Goal: Transaction & Acquisition: Purchase product/service

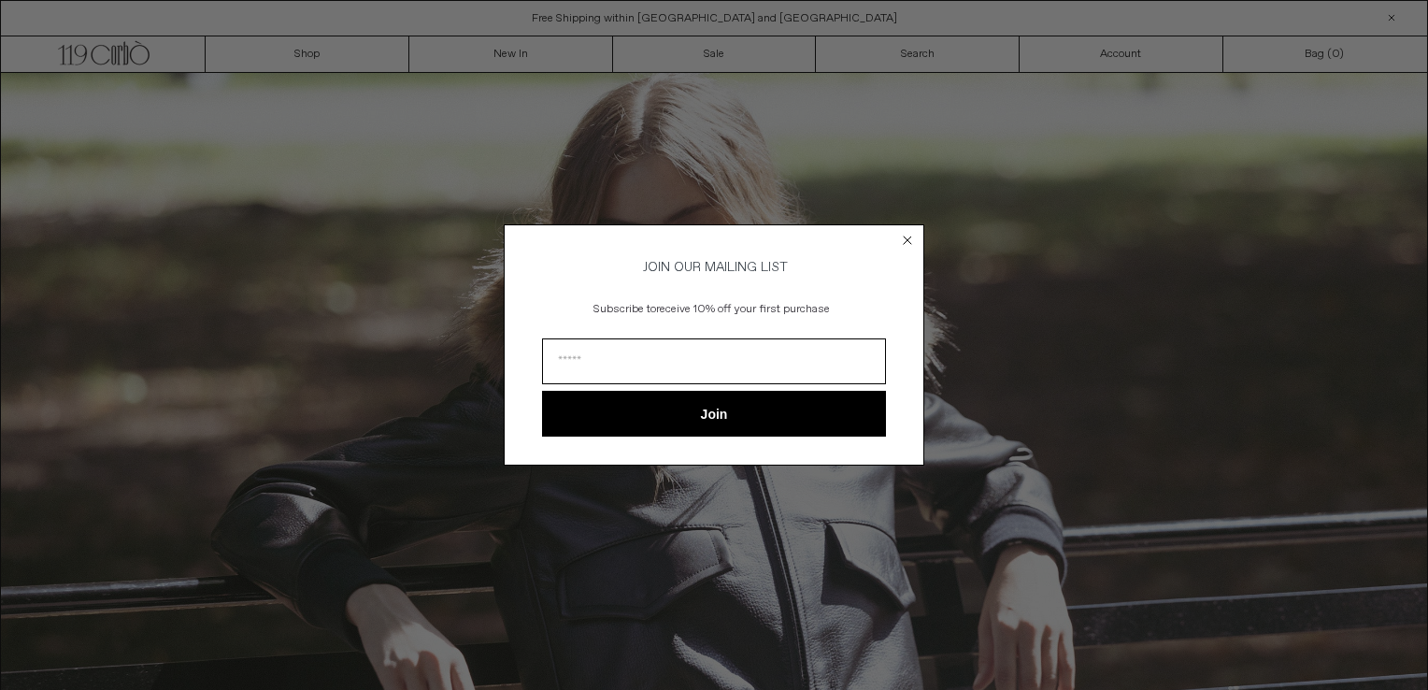
click at [900, 234] on circle "Close dialog" at bounding box center [908, 240] width 18 height 18
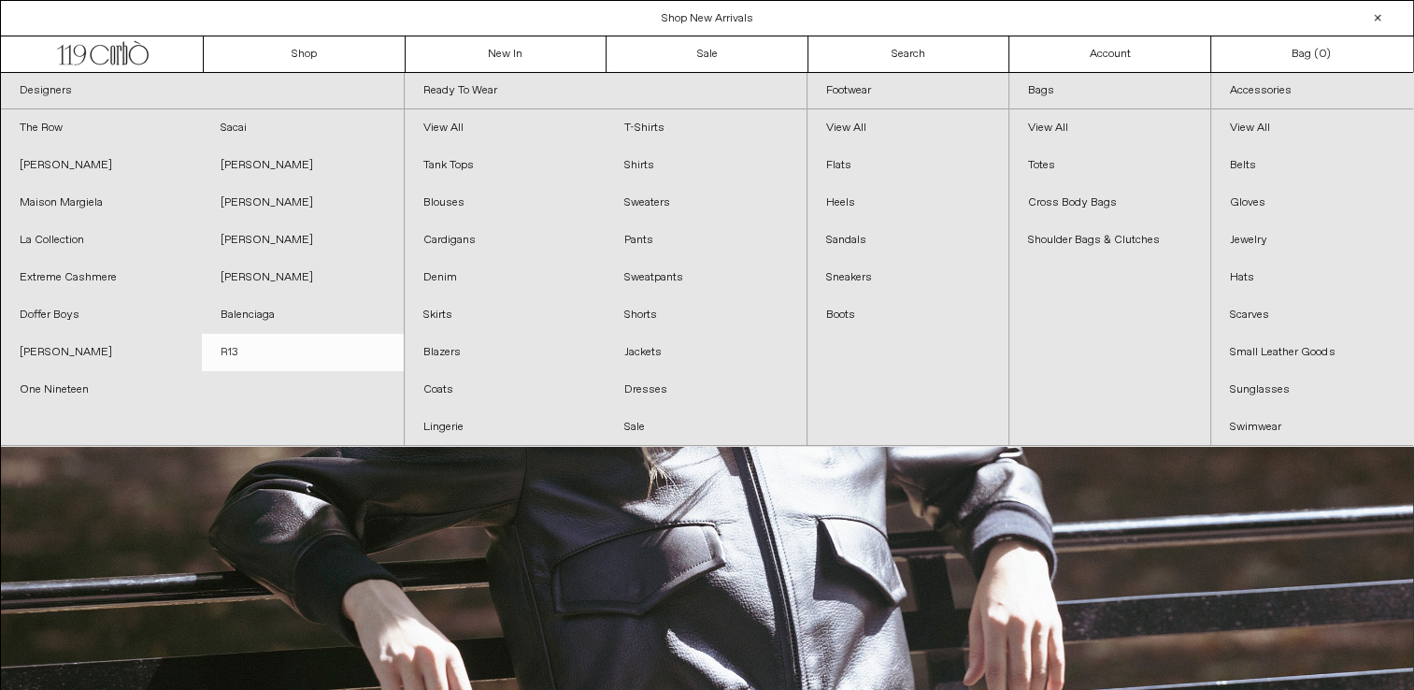
click at [228, 361] on link "R13" at bounding box center [302, 352] width 201 height 37
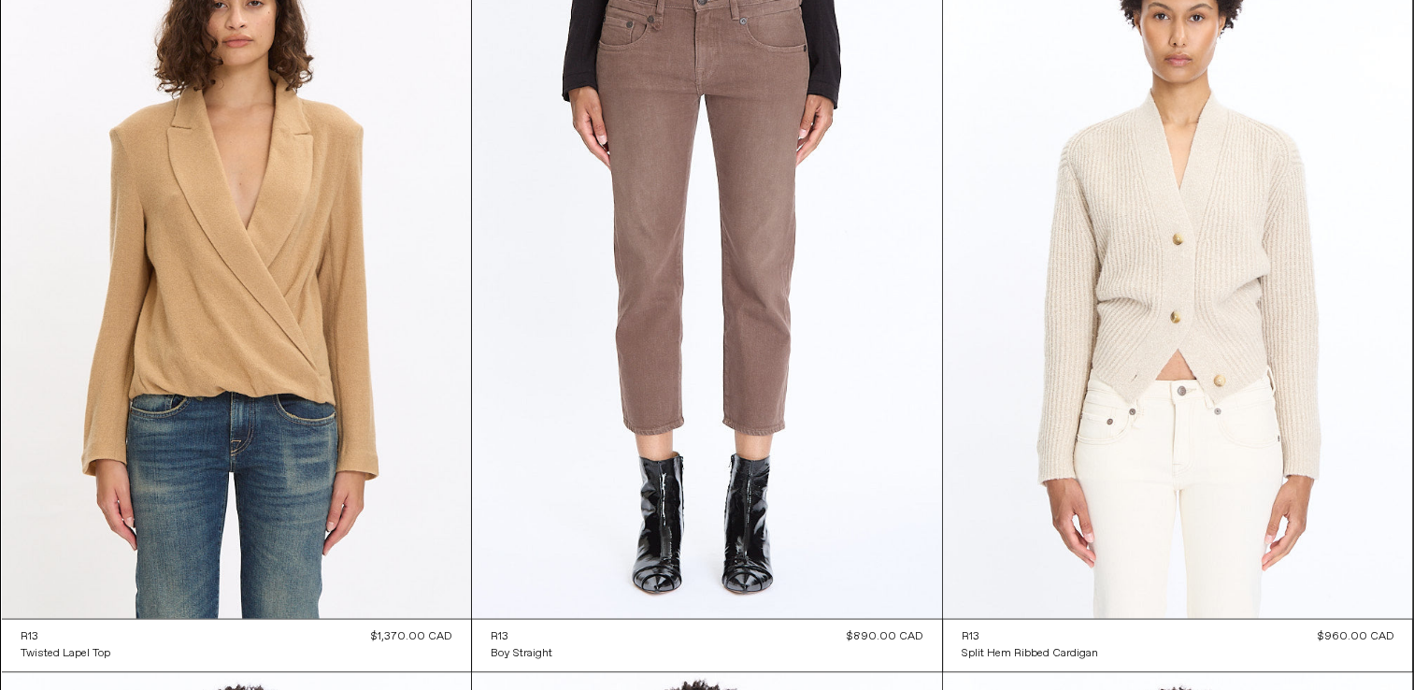
scroll to position [2479, 0]
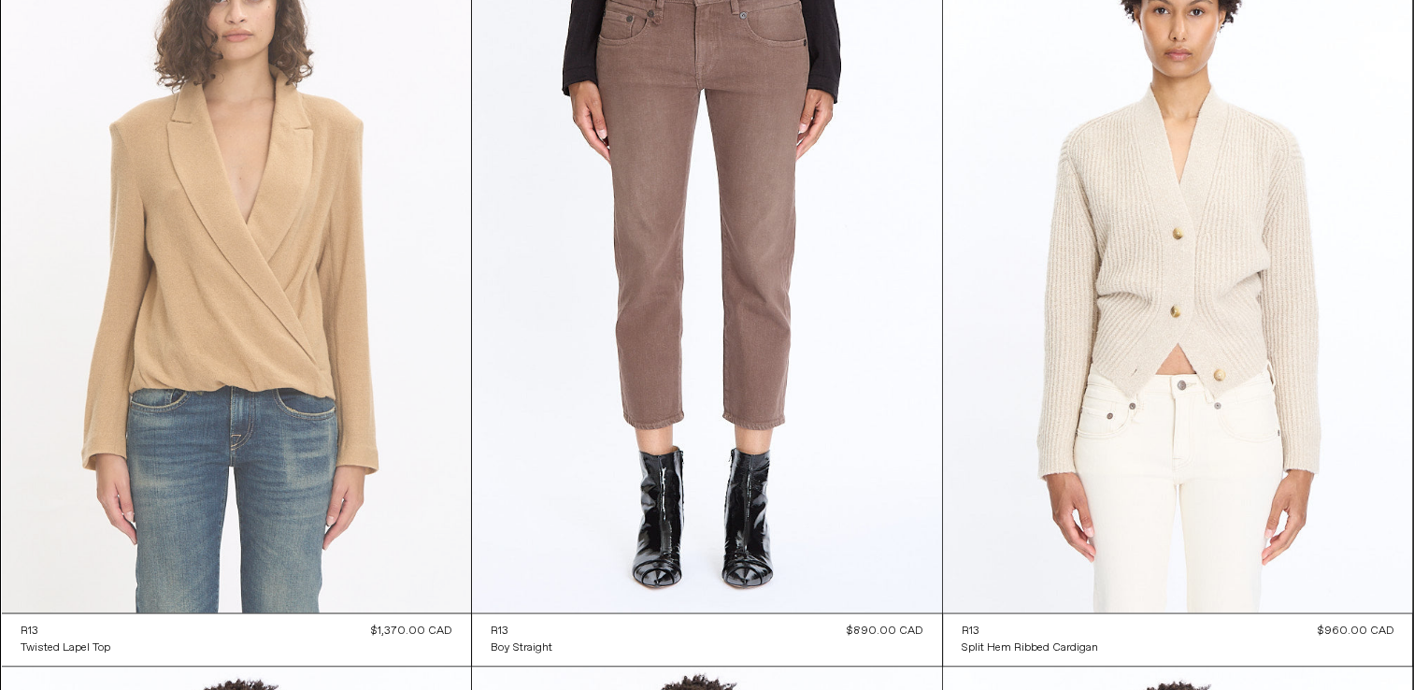
click at [280, 544] on at bounding box center [237, 259] width 470 height 705
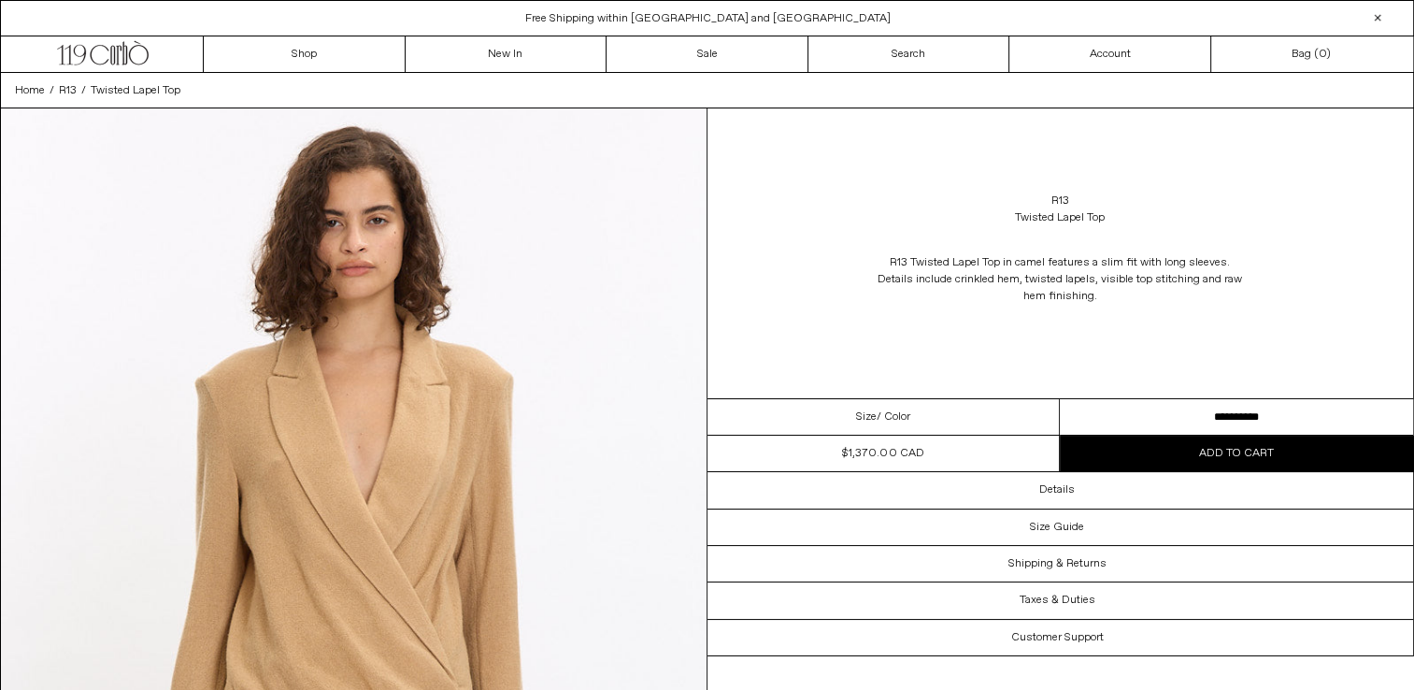
click at [1252, 403] on select "**********" at bounding box center [1236, 417] width 353 height 36
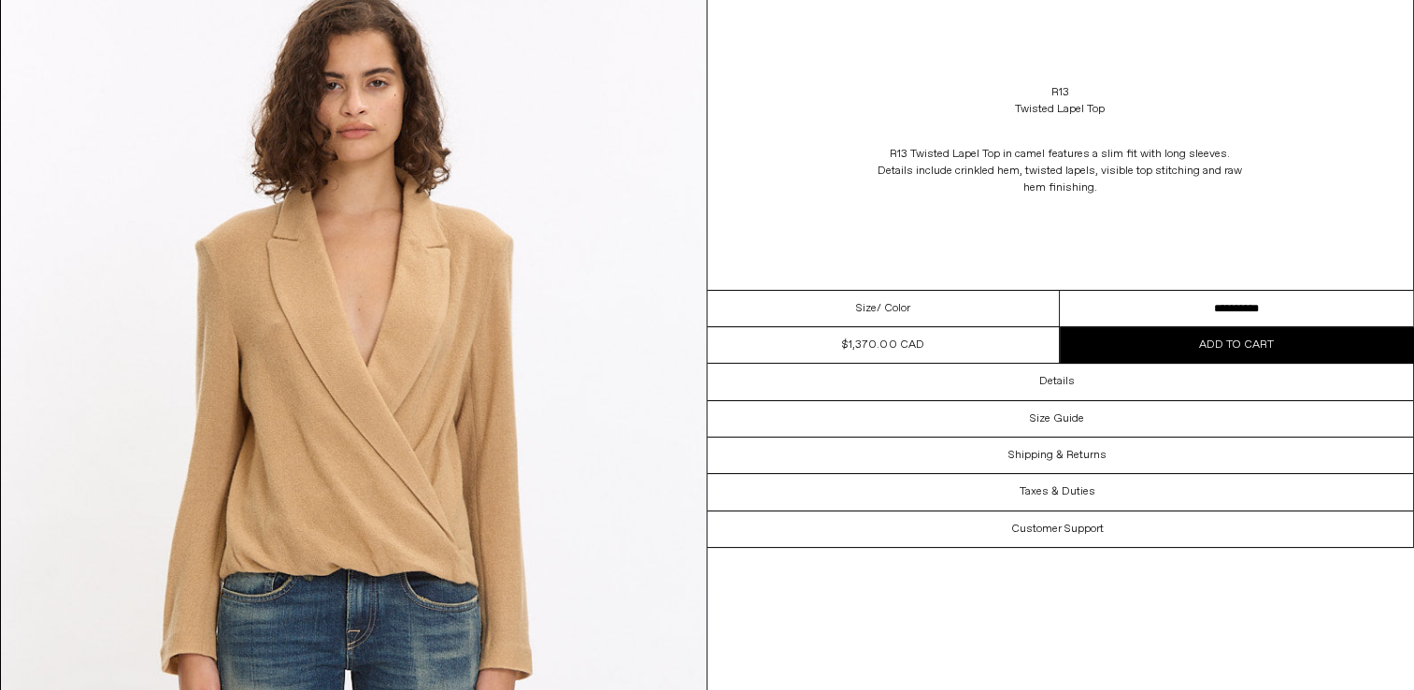
scroll to position [13, 0]
